Goal: Information Seeking & Learning: Find specific fact

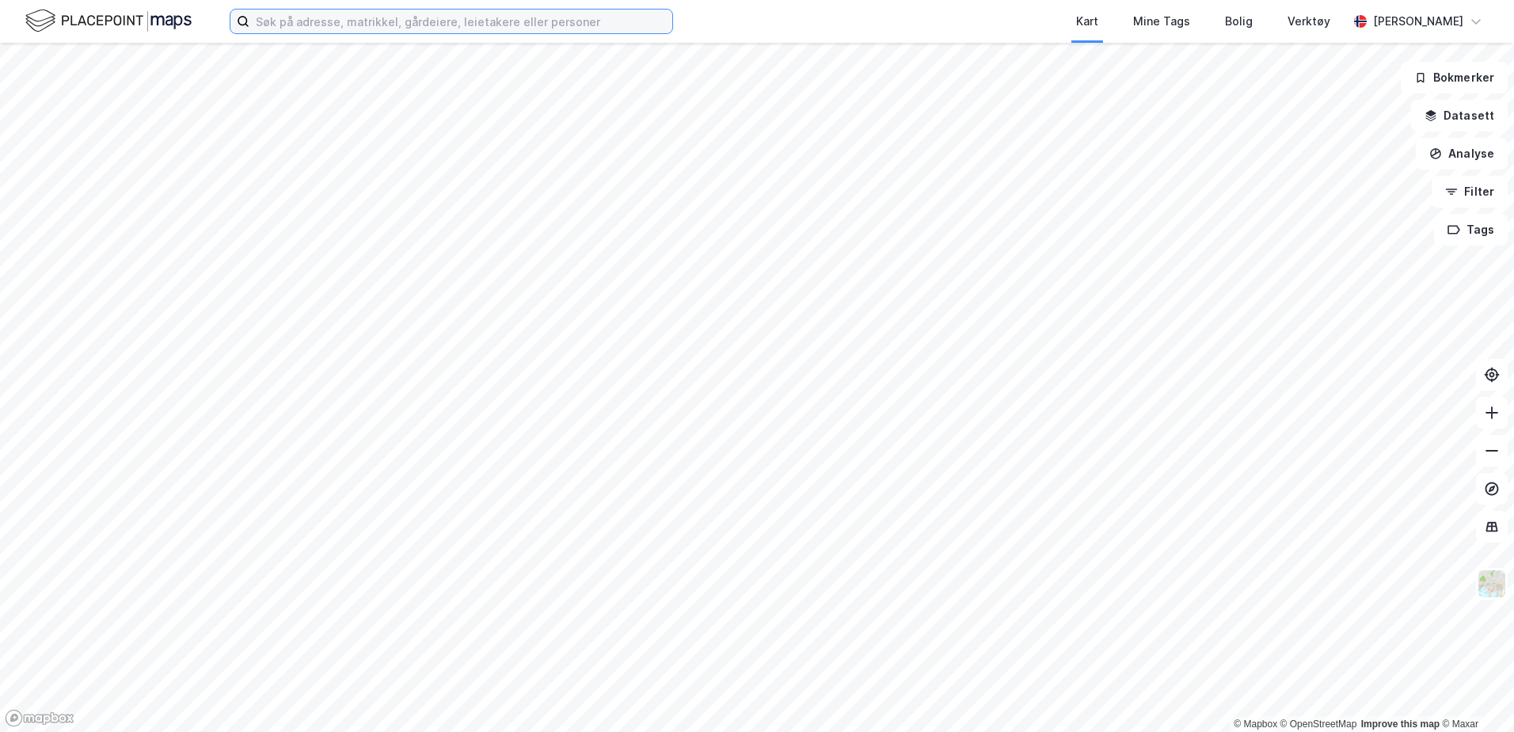
click at [332, 26] on input at bounding box center [460, 22] width 423 height 24
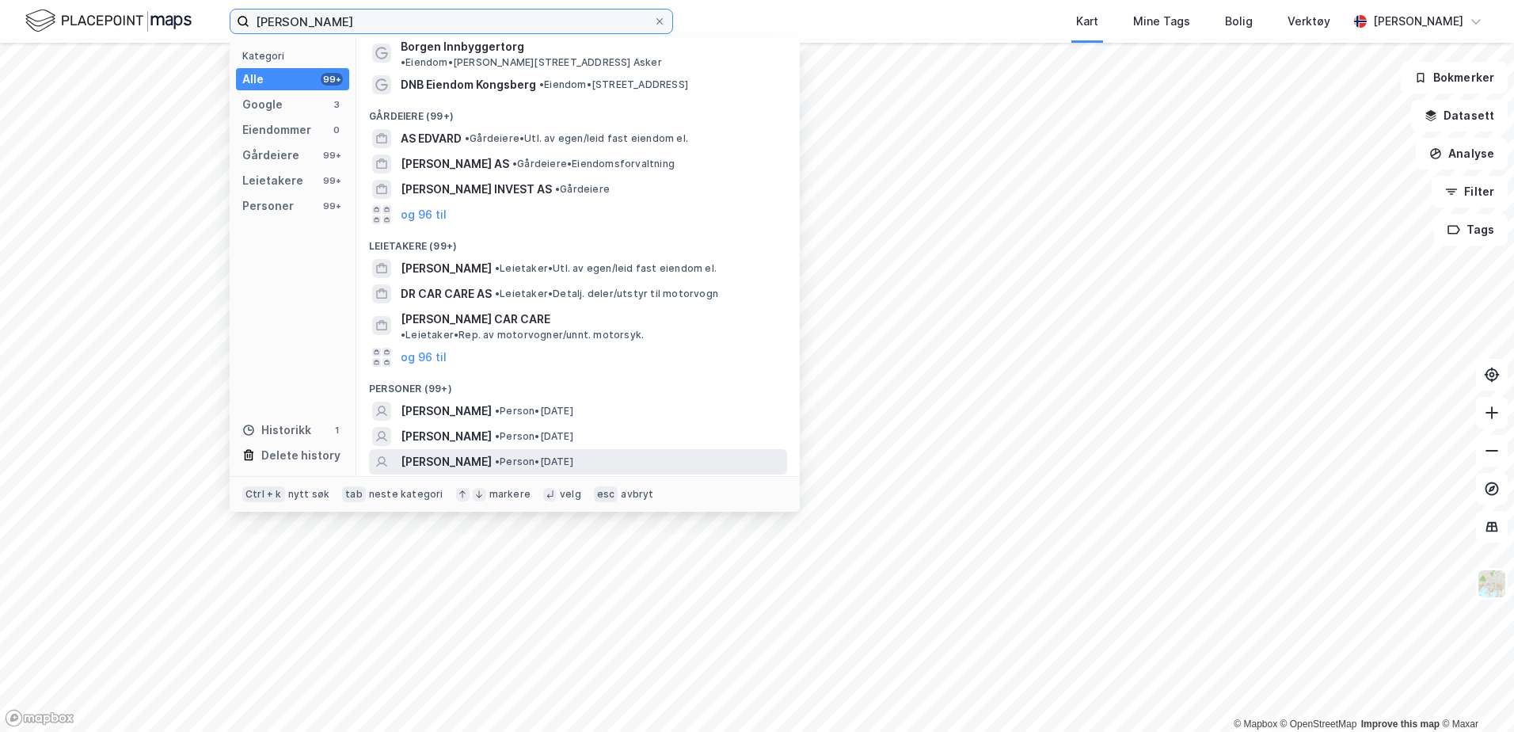
scroll to position [79, 0]
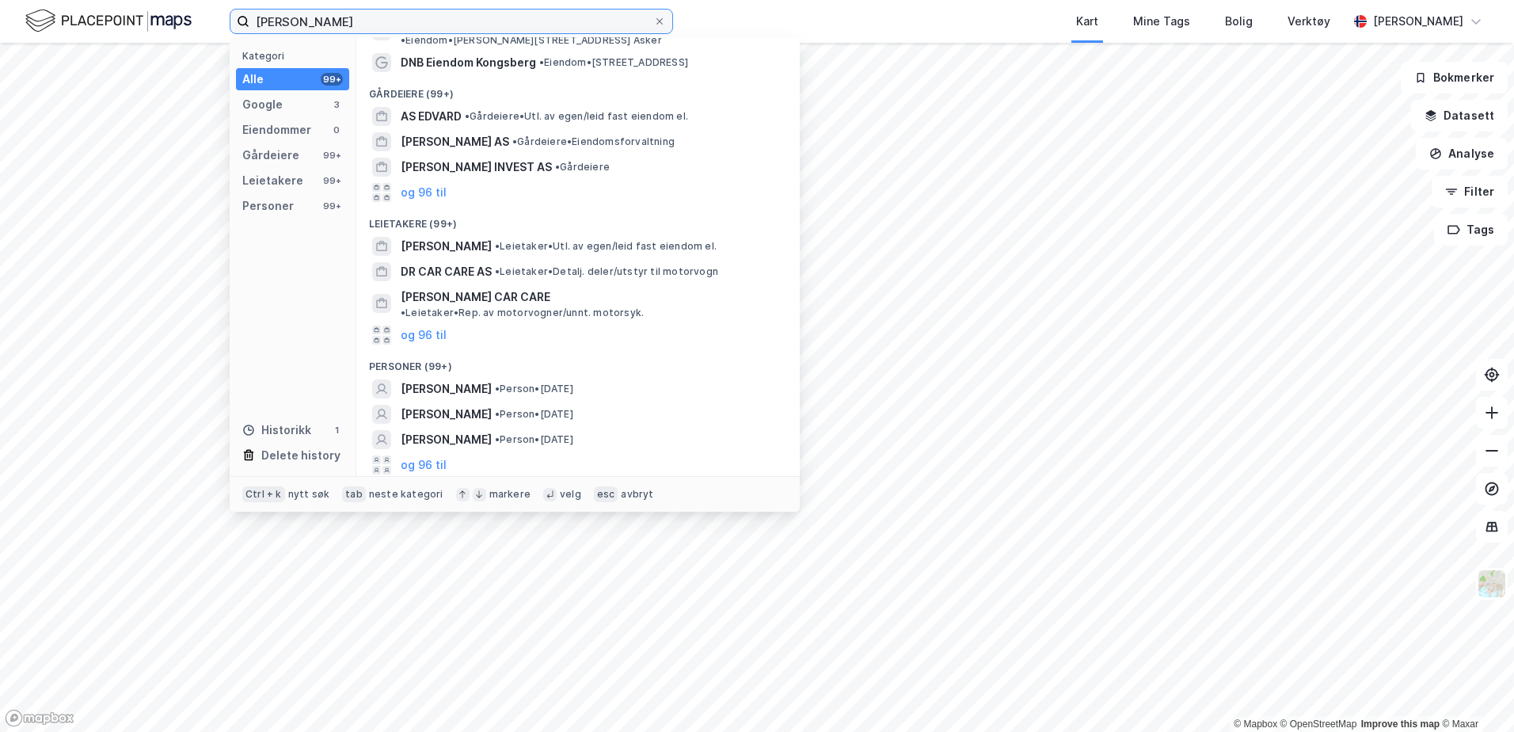
type input "[PERSON_NAME]"
click at [547, 348] on div "Personer (99+)" at bounding box center [578, 362] width 444 height 29
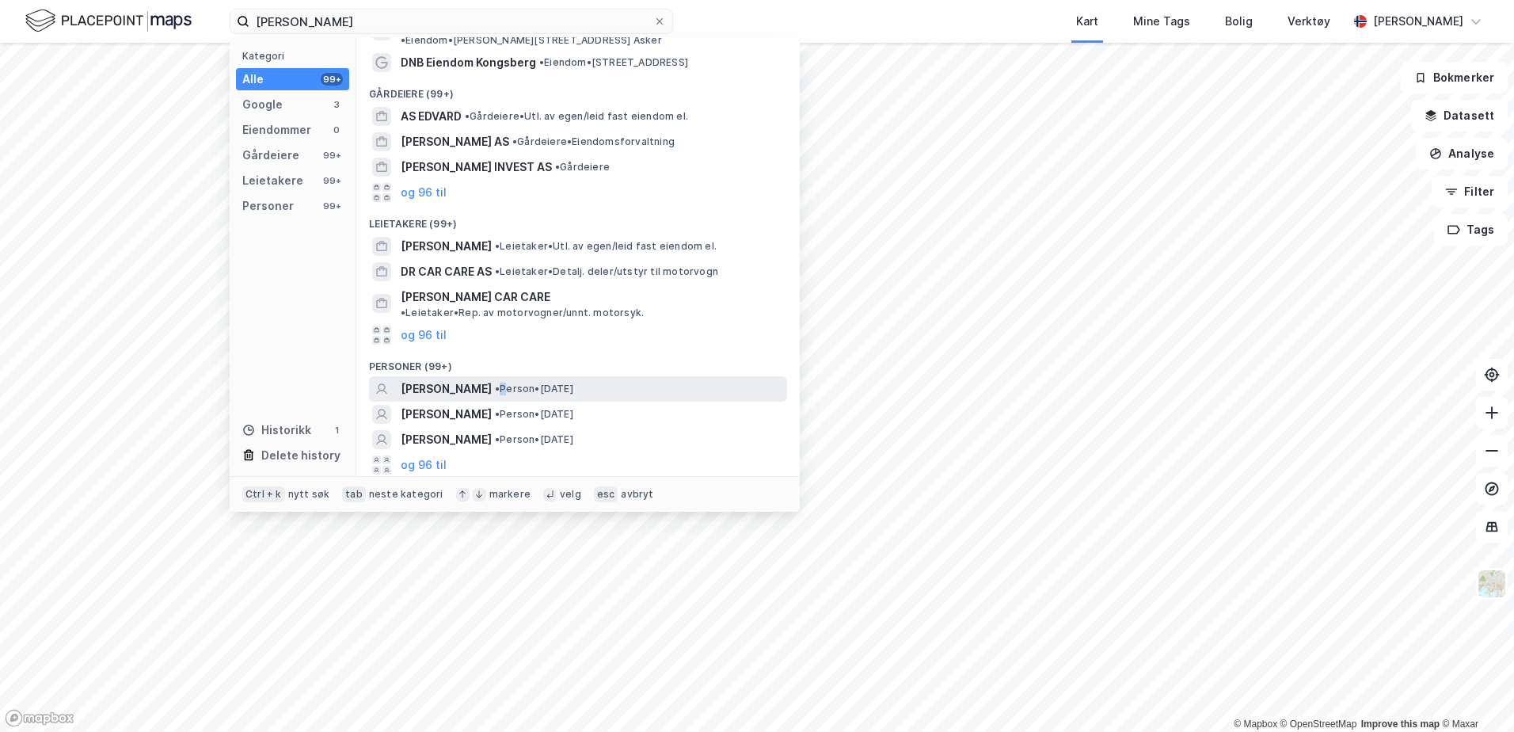
click at [543, 383] on span "• Person • [DATE]" at bounding box center [534, 389] width 78 height 13
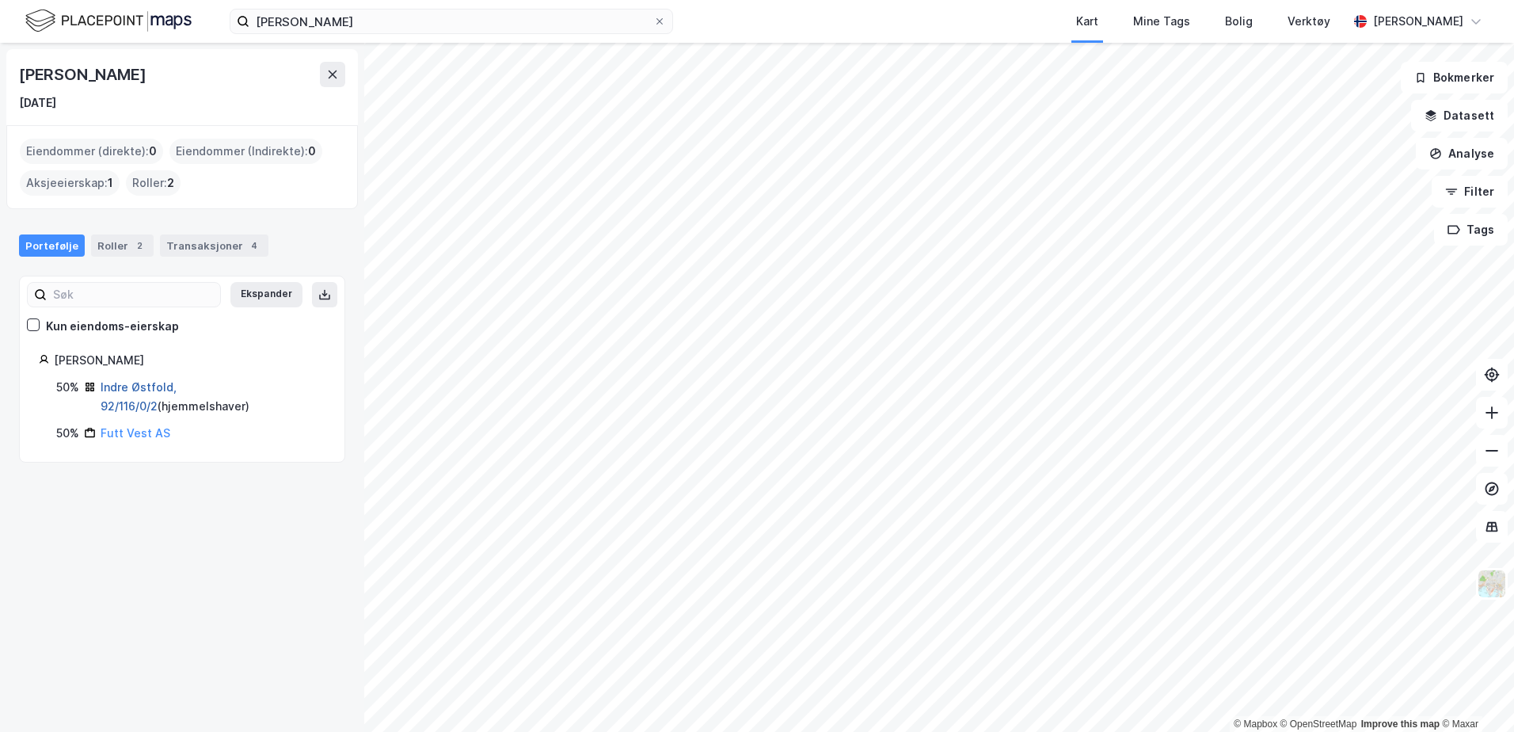
click at [170, 389] on link "Indre Østfold, 92/116/0/2" at bounding box center [139, 396] width 76 height 32
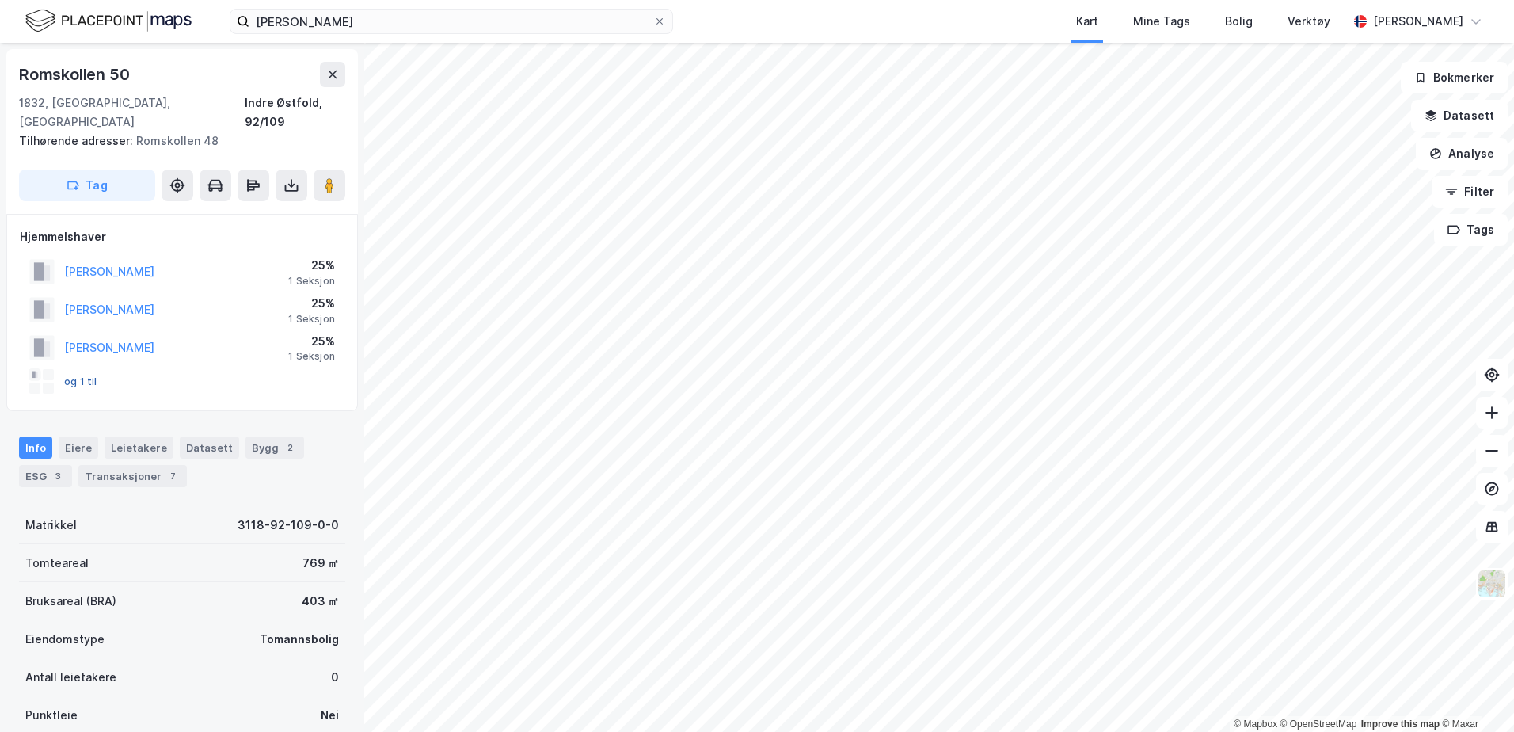
click at [0, 0] on button "og 1 til" at bounding box center [0, 0] width 0 height 0
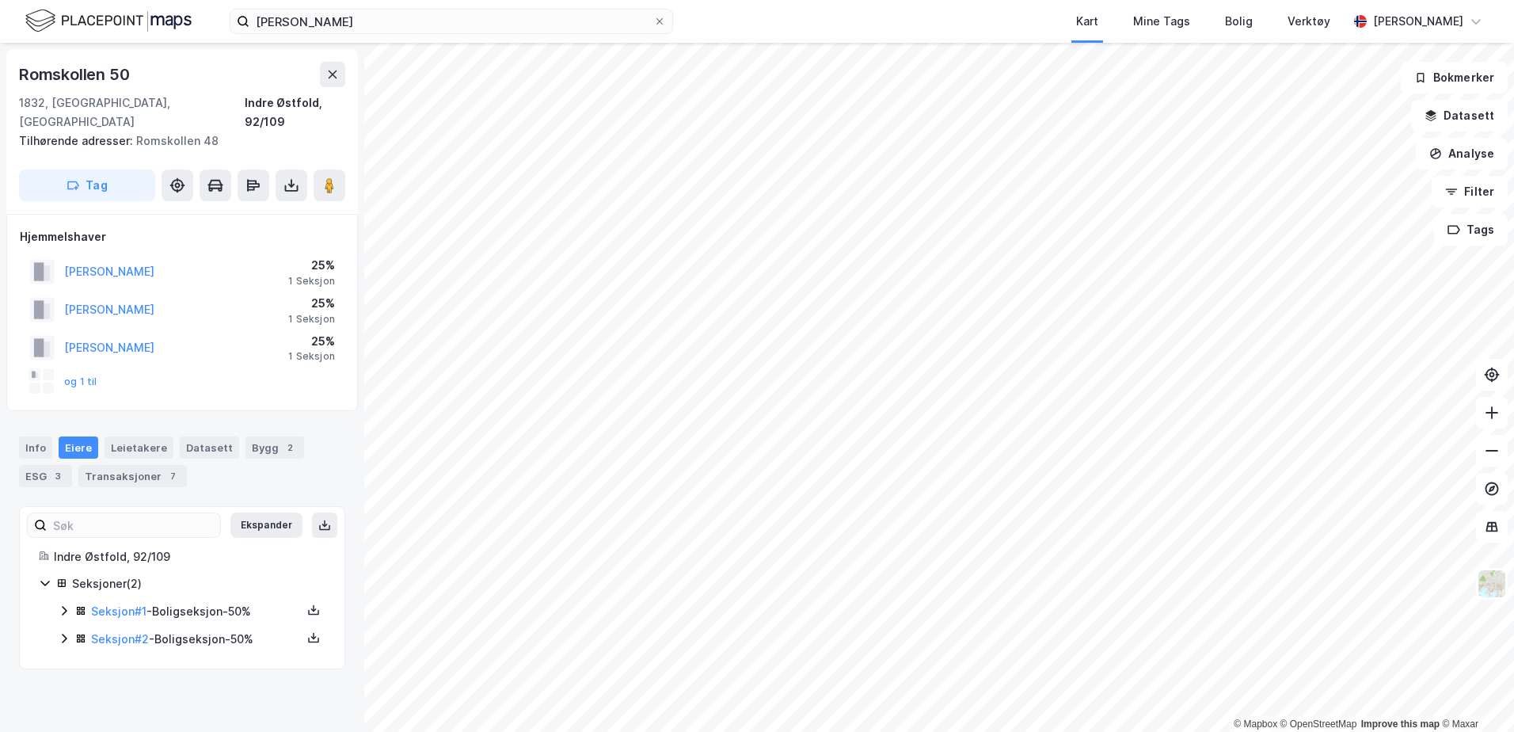
click at [63, 369] on div "og 1 til" at bounding box center [63, 381] width 68 height 25
click at [0, 0] on button "og 1 til" at bounding box center [0, 0] width 0 height 0
click at [67, 582] on div "Seksjoner ( 2 ) Seksjon # 1 - Boligseksjon - 50% Seksjon # 2 - Boligseksjon - 5…" at bounding box center [182, 611] width 287 height 75
click at [67, 602] on div "Seksjon # 1 - Boligseksjon - 50%" at bounding box center [192, 612] width 268 height 20
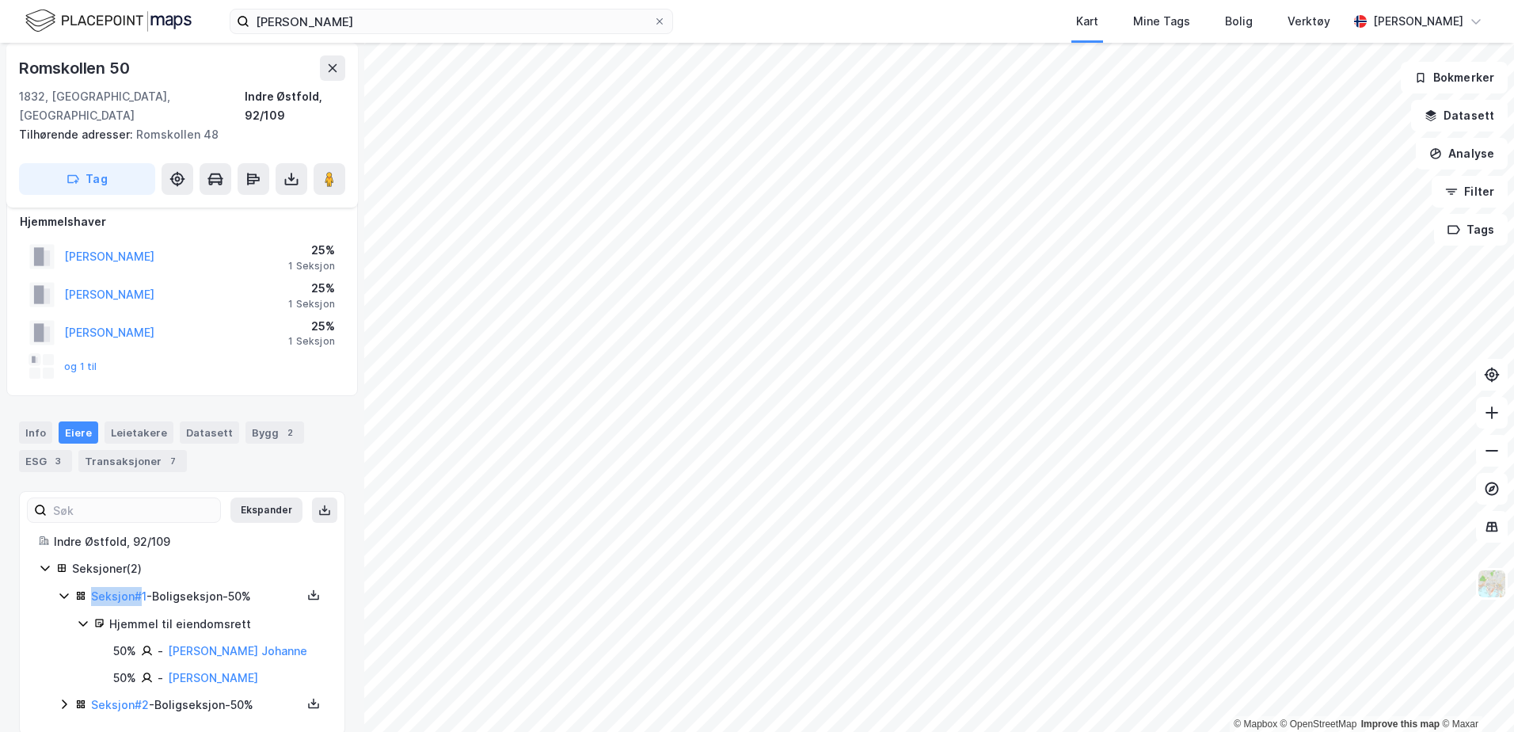
scroll to position [18, 0]
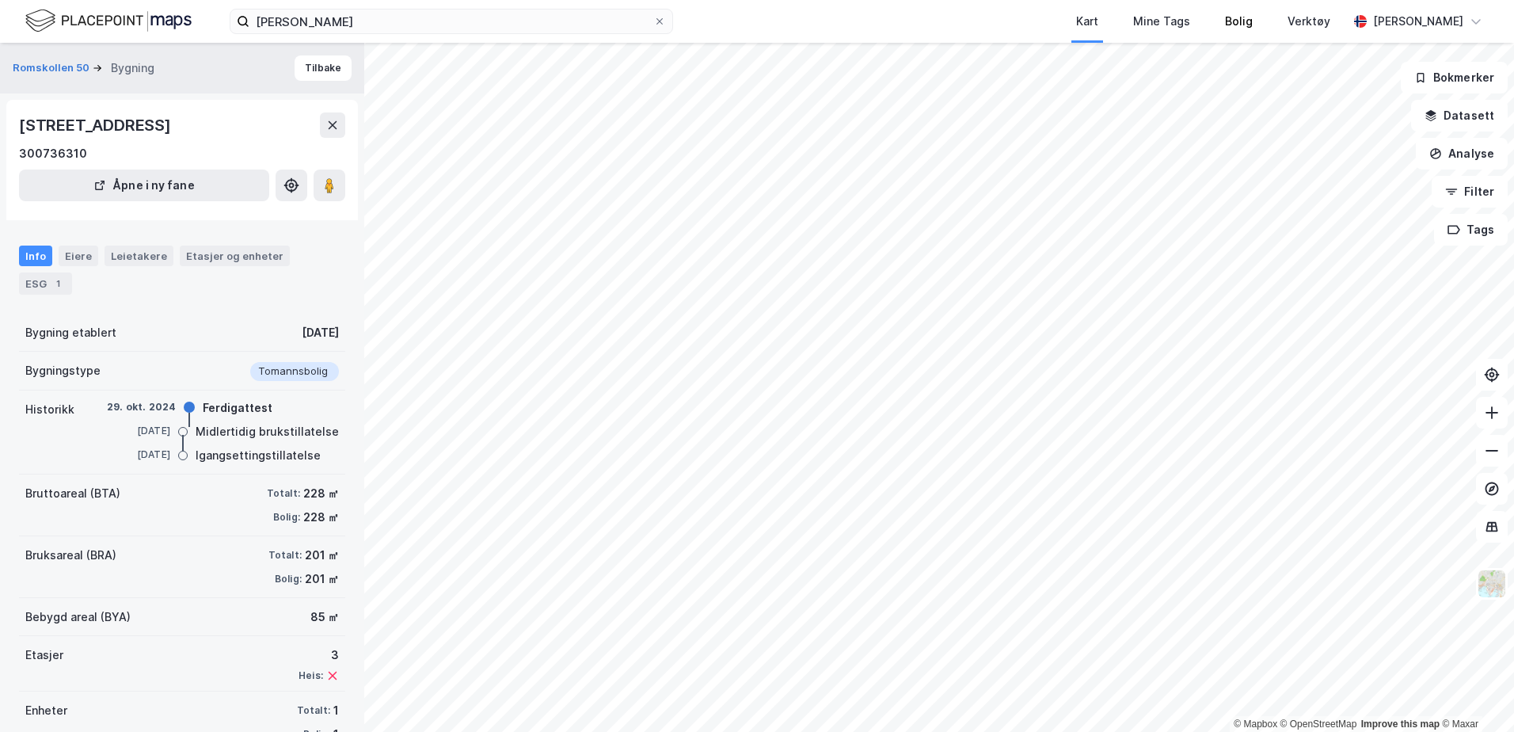
scroll to position [18, 0]
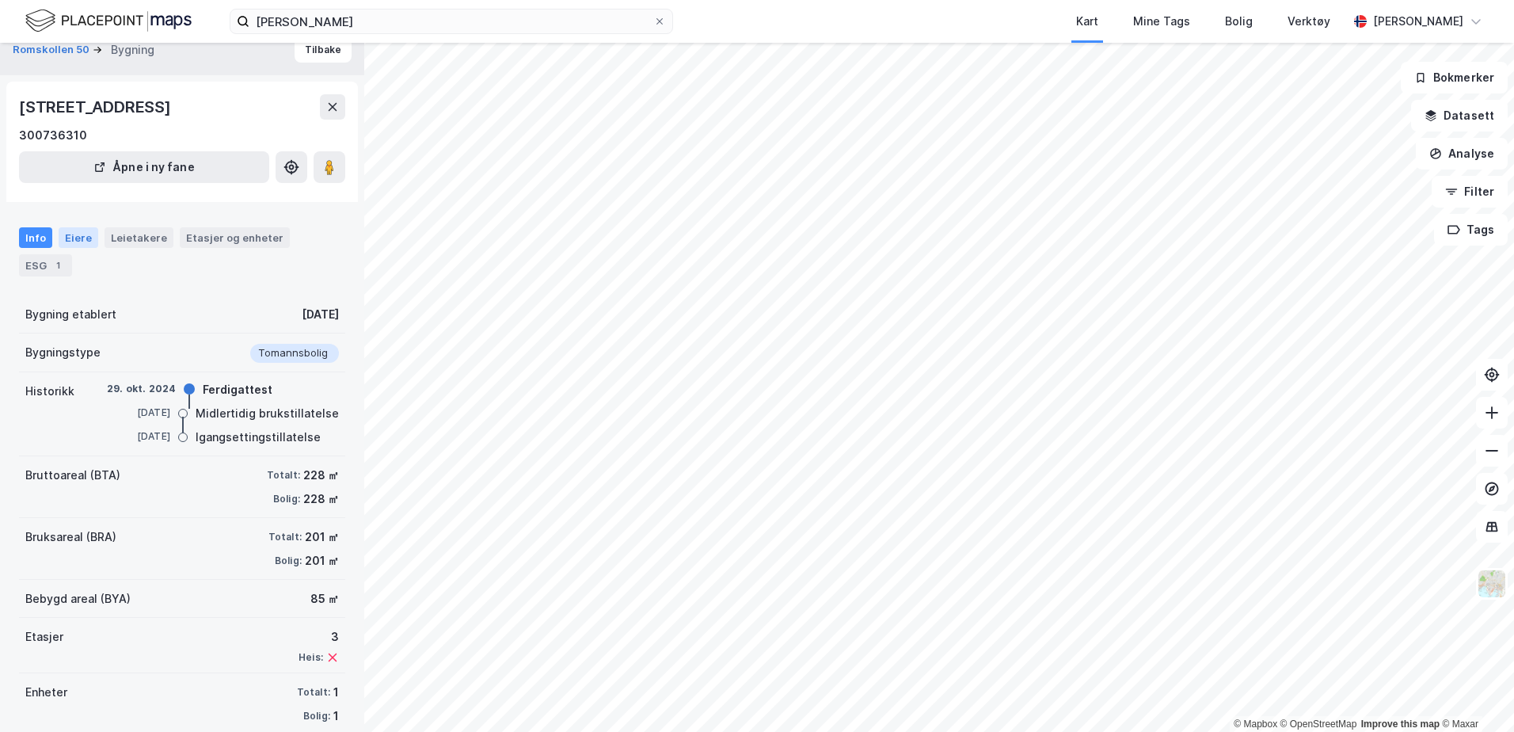
click at [74, 228] on div "Eiere" at bounding box center [79, 237] width 40 height 21
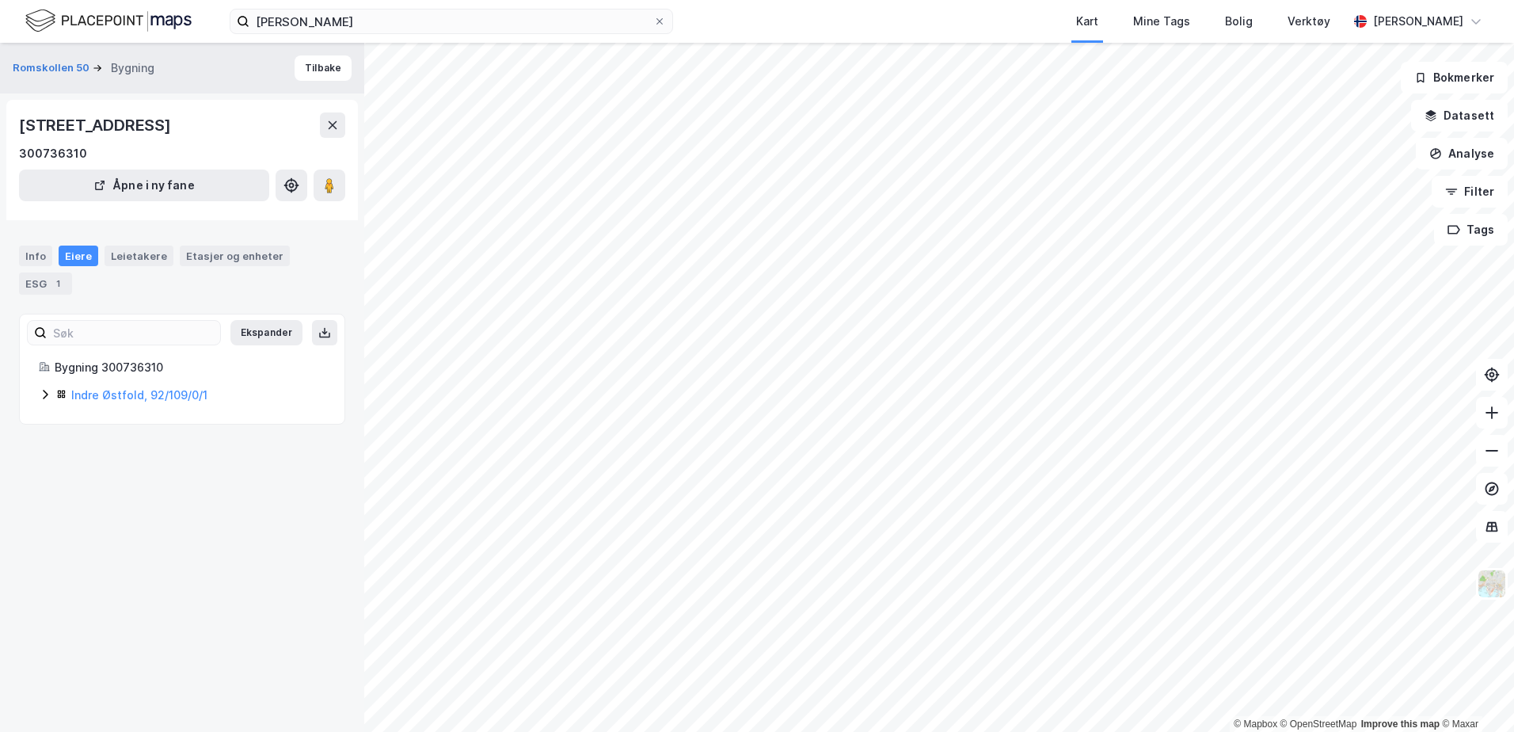
click at [51, 395] on div "Indre Østfold, 92/109/0/1" at bounding box center [182, 395] width 287 height 19
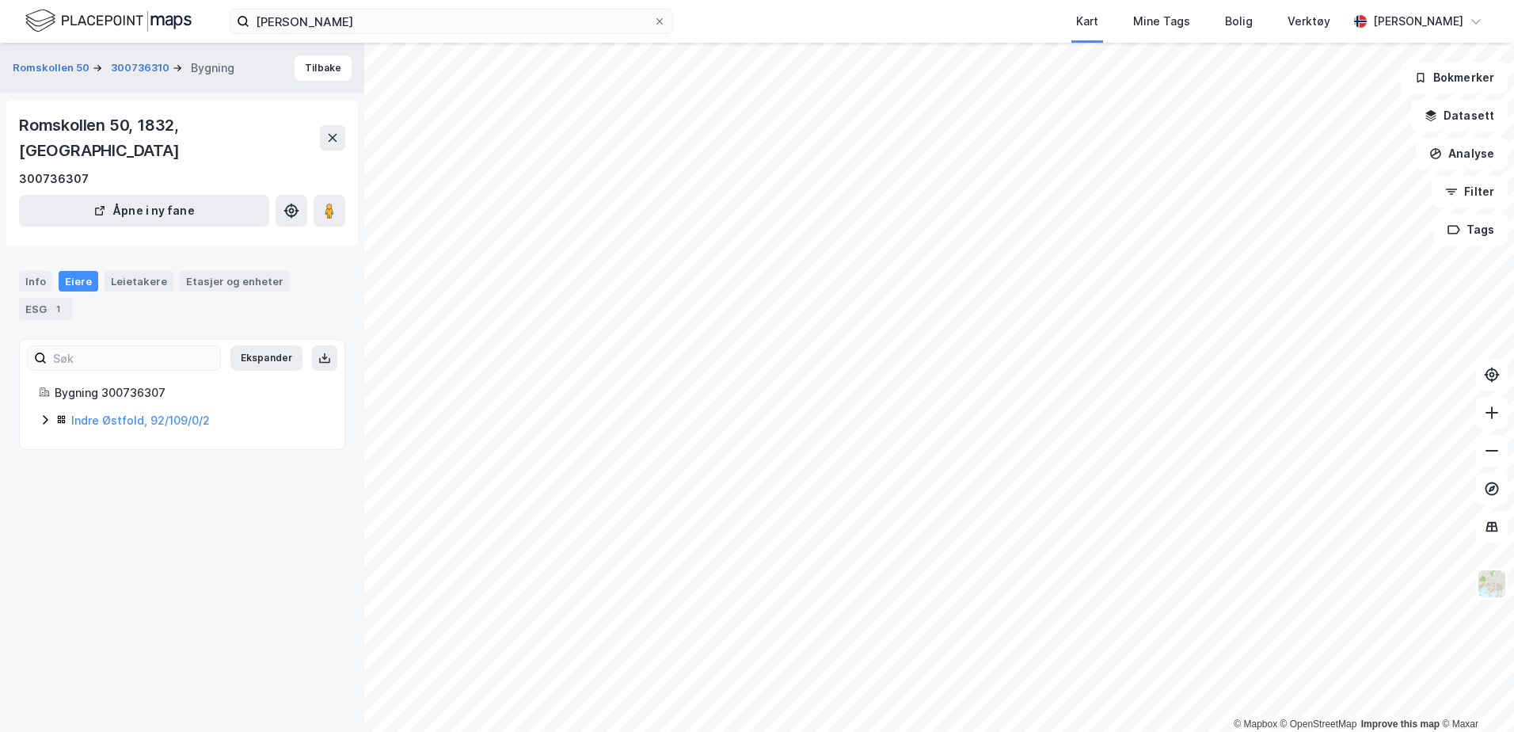
click at [50, 413] on icon at bounding box center [45, 419] width 13 height 13
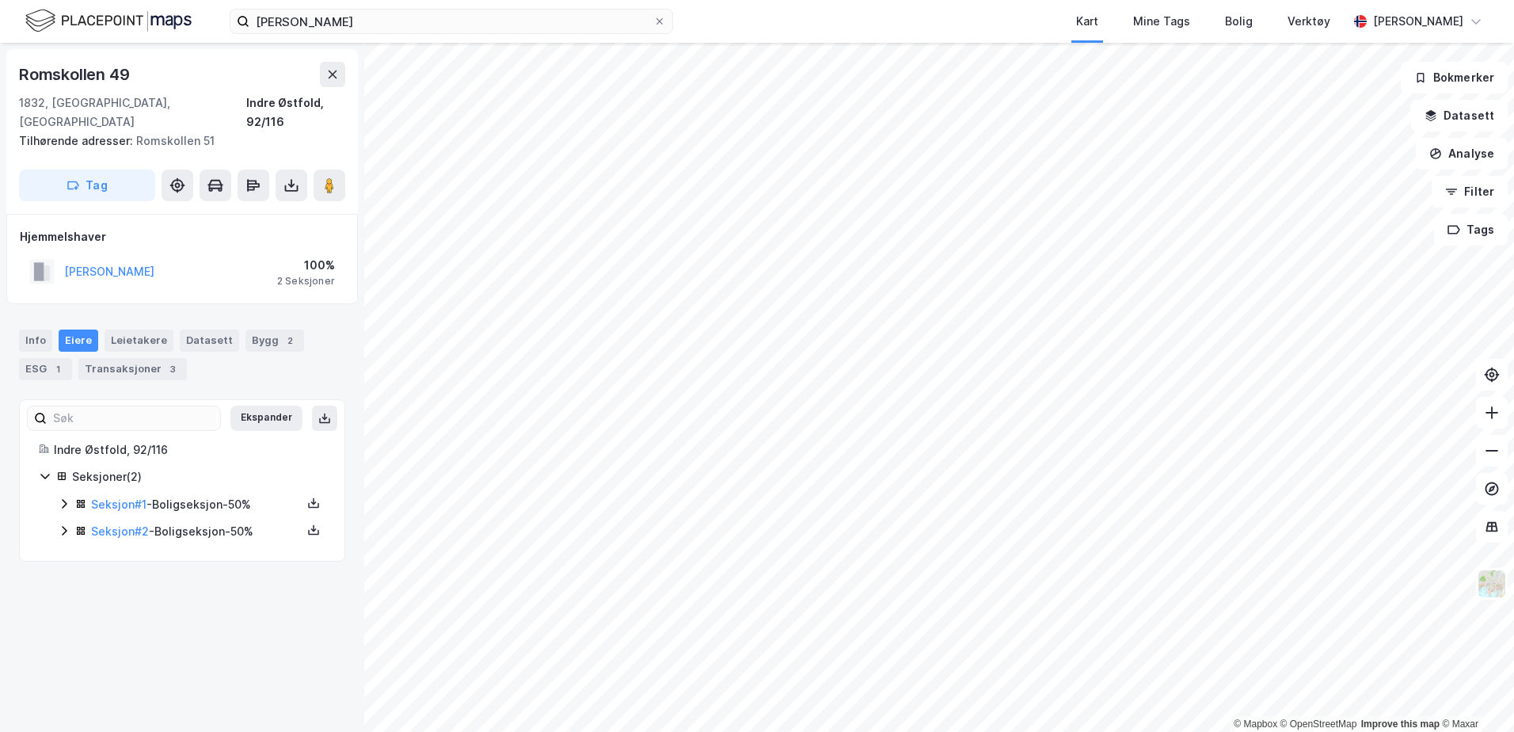
click at [62, 497] on icon at bounding box center [64, 503] width 13 height 13
click at [55, 558] on div "Seksjoner ( 2 ) Seksjon # 1 - Boligseksjon - 50% Hjemmel til eiendomsrett 100% …" at bounding box center [182, 531] width 287 height 129
click at [63, 576] on div "Seksjon # 2 - Boligseksjon - 50%" at bounding box center [192, 586] width 268 height 20
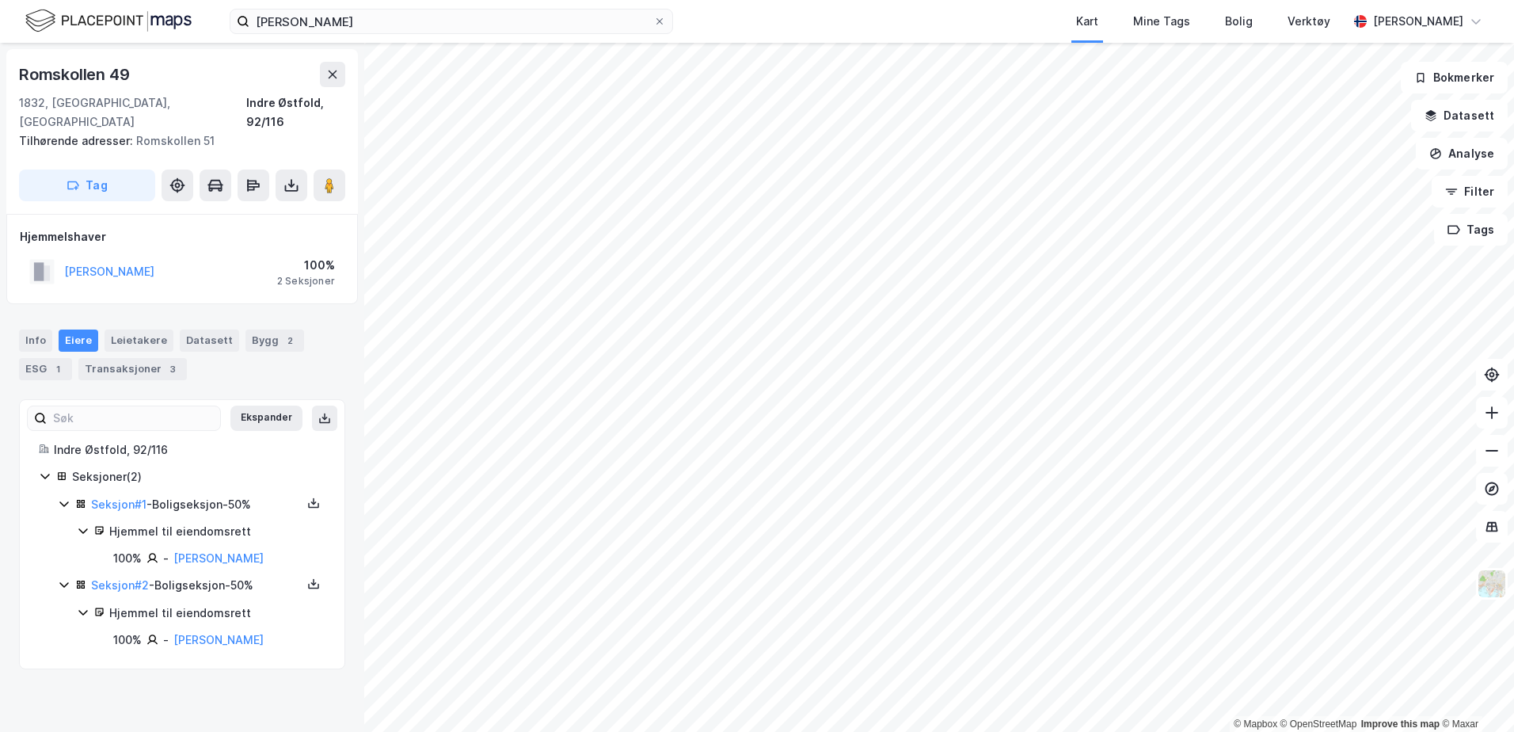
click at [63, 578] on icon at bounding box center [64, 584] width 13 height 13
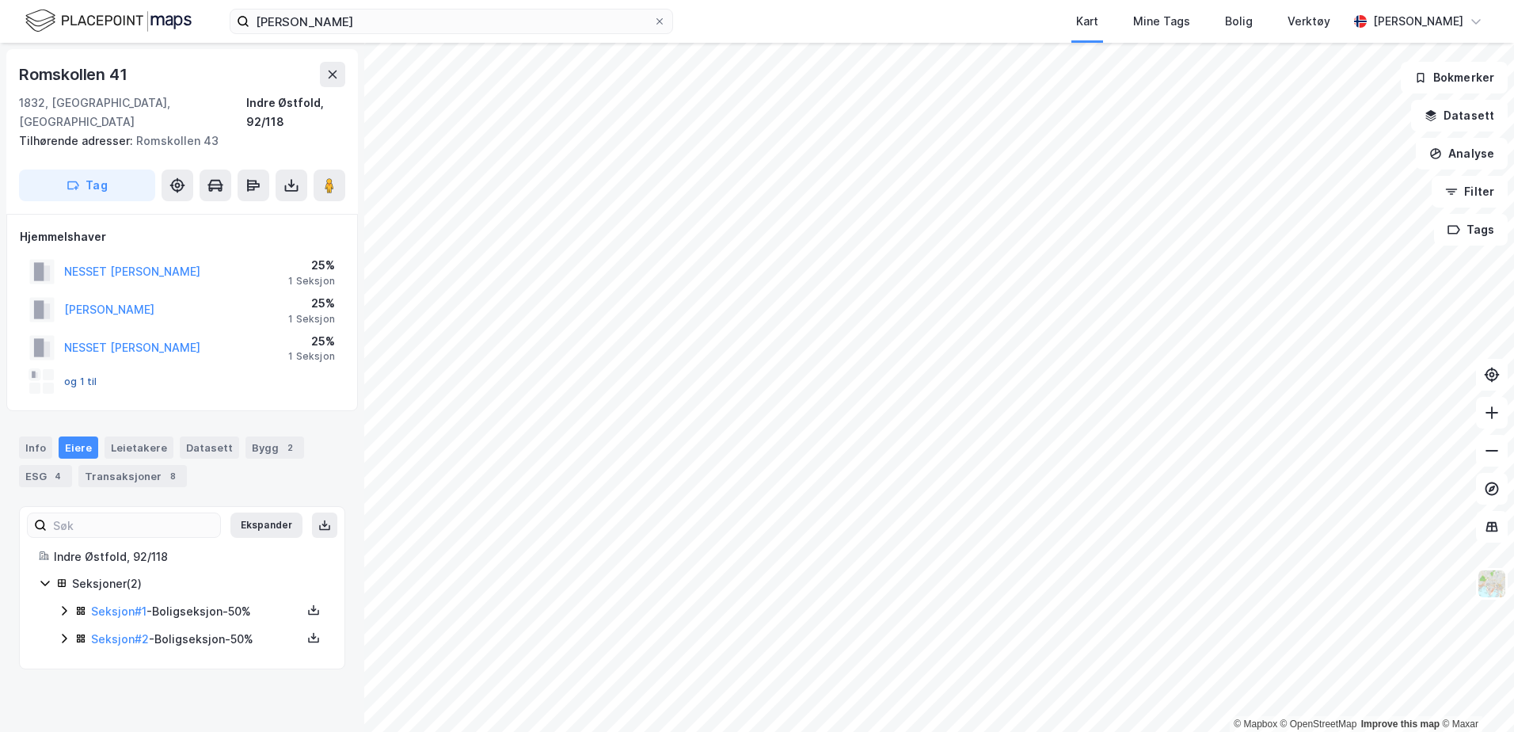
click at [0, 0] on button "og 1 til" at bounding box center [0, 0] width 0 height 0
click at [63, 632] on icon at bounding box center [64, 638] width 13 height 13
click at [70, 602] on div "Seksjon # 1 - Boligseksjon - 50%" at bounding box center [192, 612] width 268 height 20
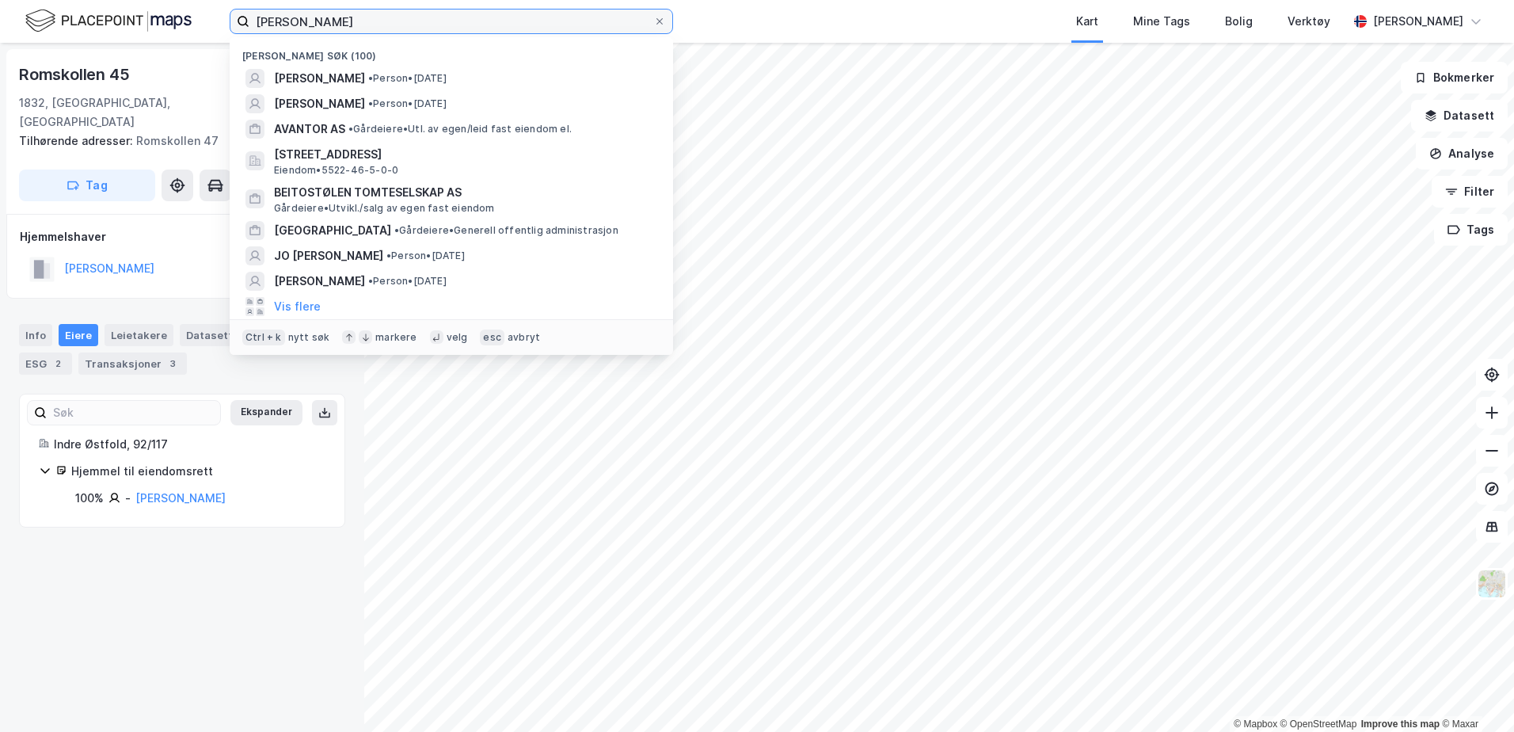
click at [454, 20] on input "[PERSON_NAME]" at bounding box center [451, 22] width 404 height 24
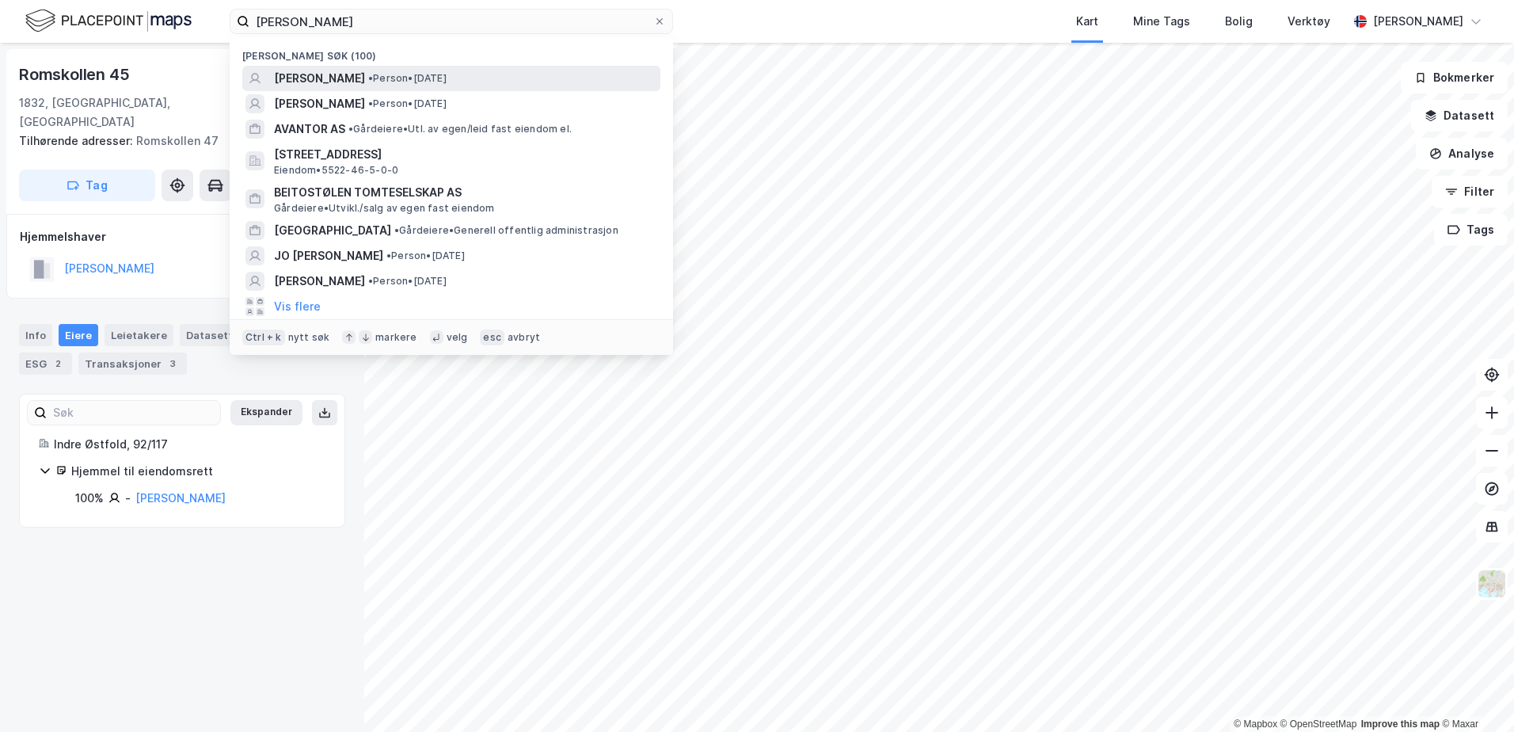
click at [365, 78] on span "[PERSON_NAME]" at bounding box center [319, 78] width 91 height 19
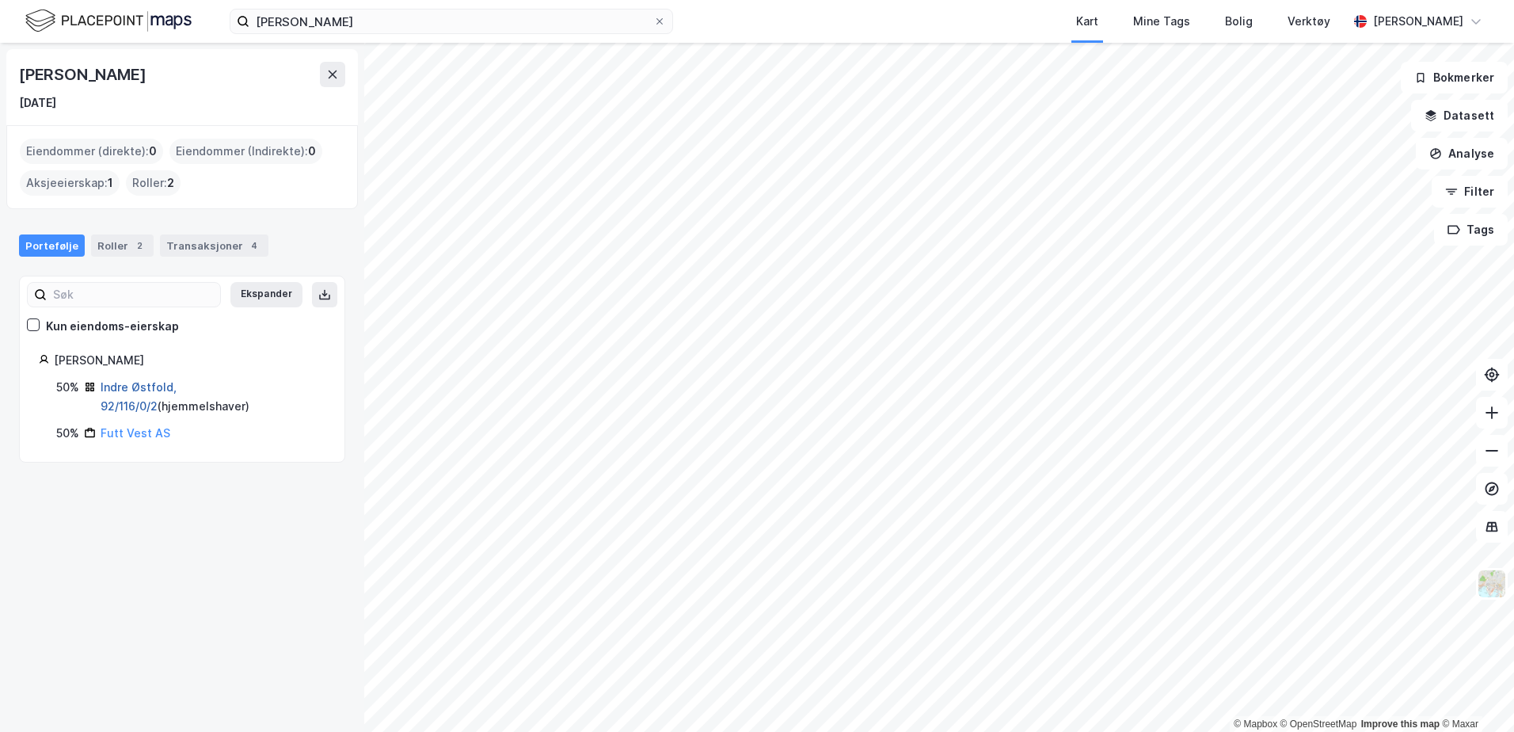
click at [120, 390] on link "Indre Østfold, 92/116/0/2" at bounding box center [139, 396] width 76 height 32
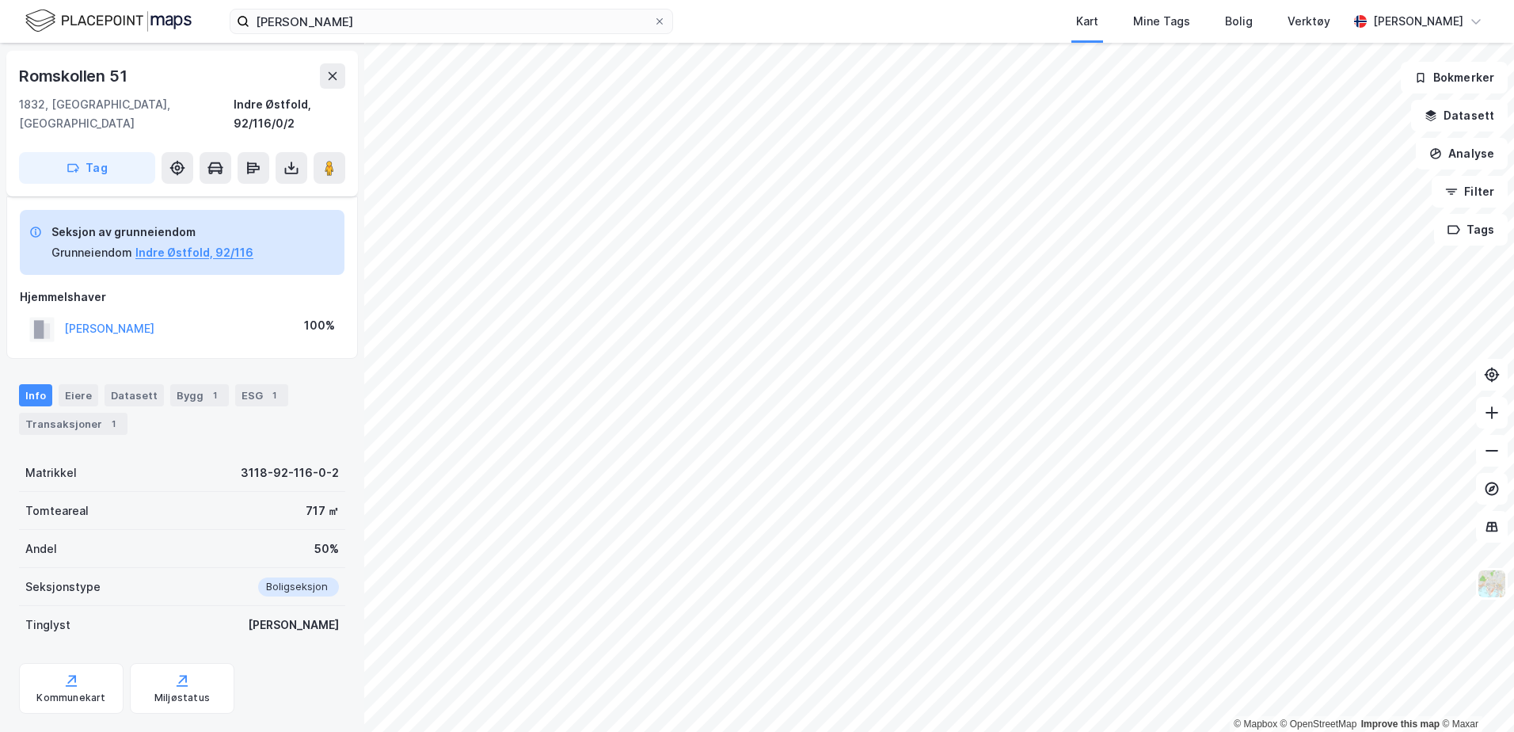
scroll to position [63, 0]
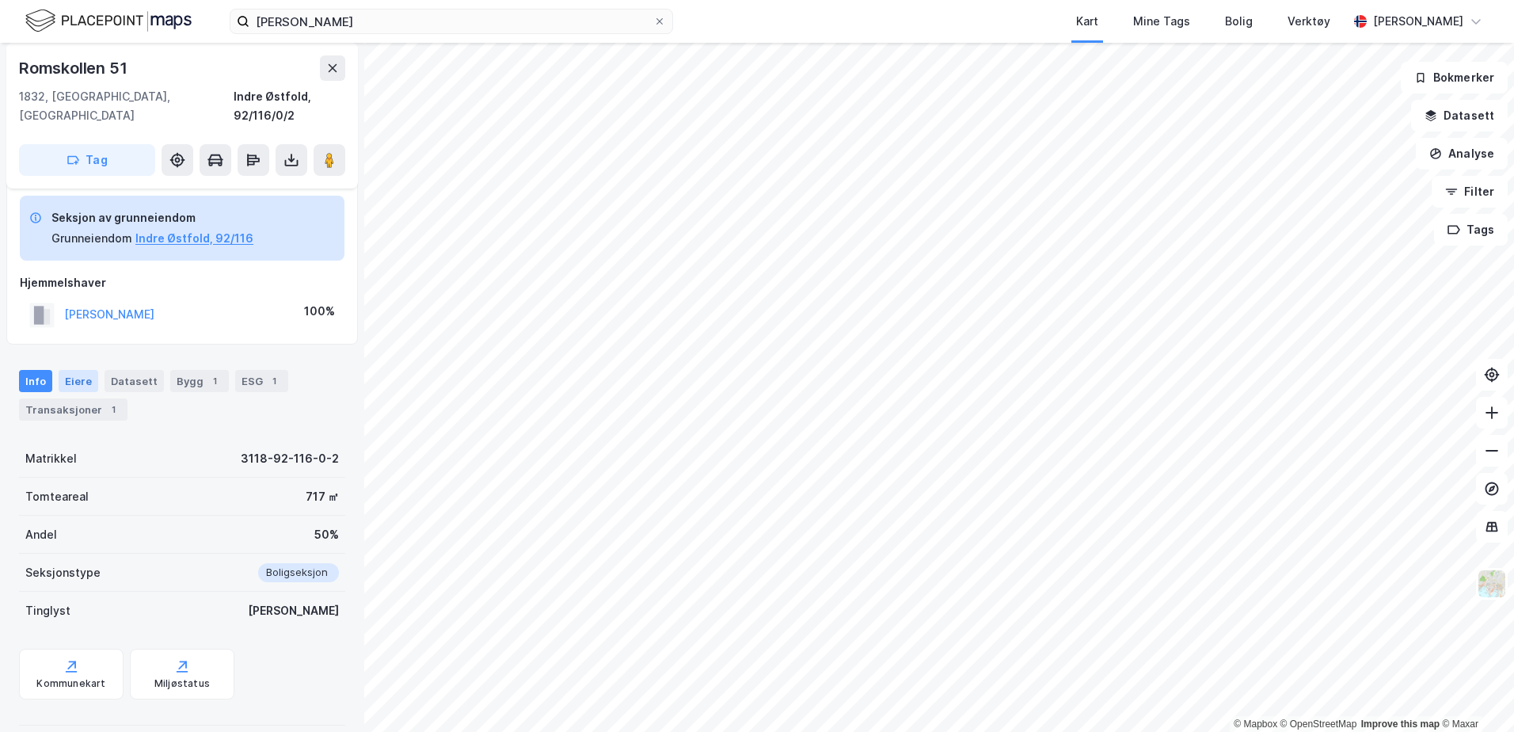
click at [74, 370] on div "Eiere" at bounding box center [79, 381] width 40 height 22
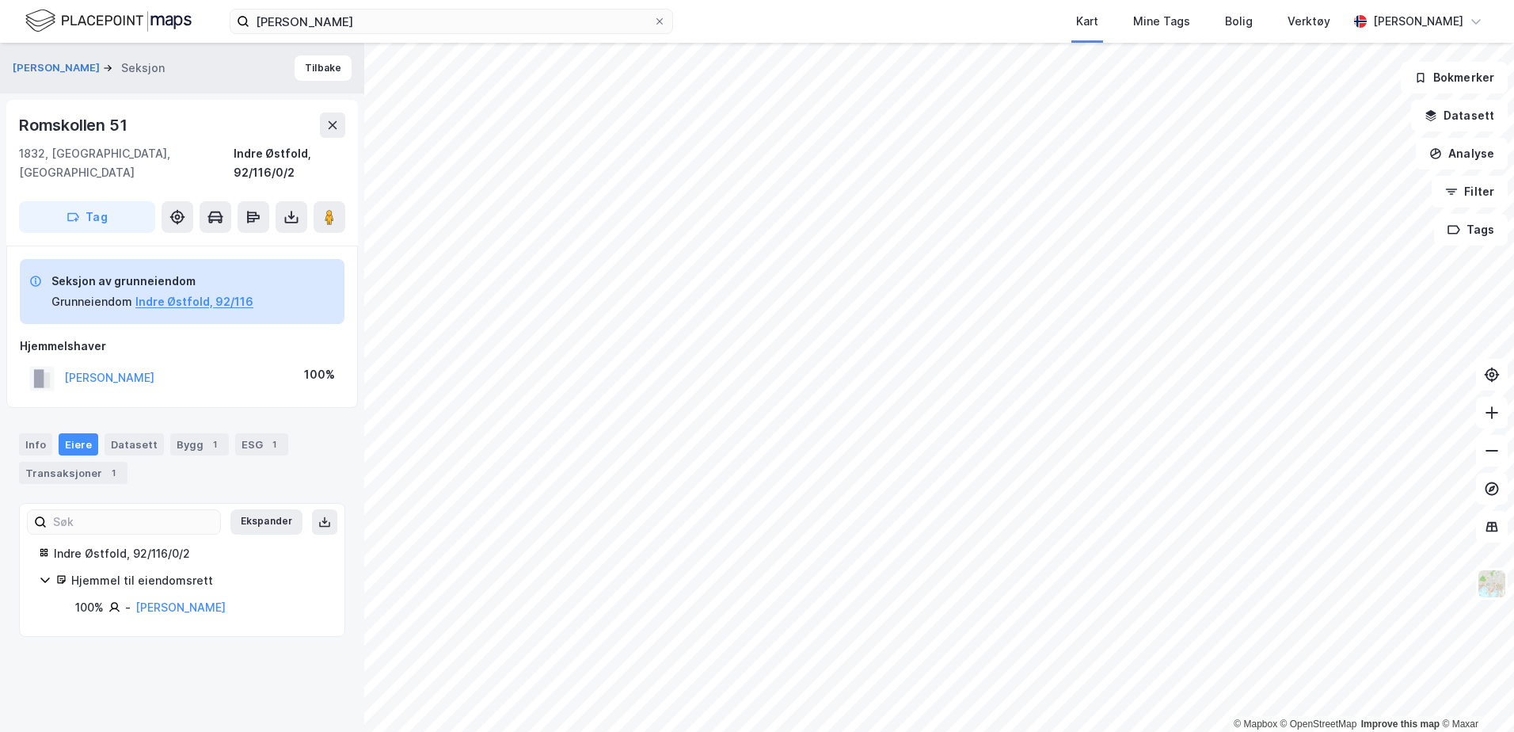
click at [183, 110] on div "Romskollen 51 1832, [GEOGRAPHIC_DATA], Østfold Indre Østfold, 92/116/0/2 Tag" at bounding box center [182, 173] width 352 height 146
